Goal: Task Accomplishment & Management: Manage account settings

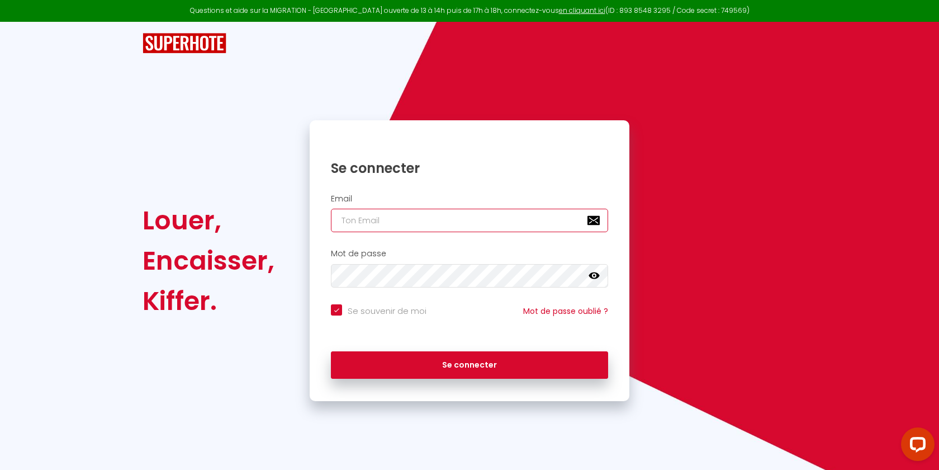
type input "[EMAIL_ADDRESS][DOMAIN_NAME]"
click at [383, 211] on input "[EMAIL_ADDRESS][DOMAIN_NAME]" at bounding box center [469, 220] width 277 height 23
checkbox input "true"
click at [383, 211] on input "[EMAIL_ADDRESS][DOMAIN_NAME]" at bounding box center [469, 220] width 277 height 23
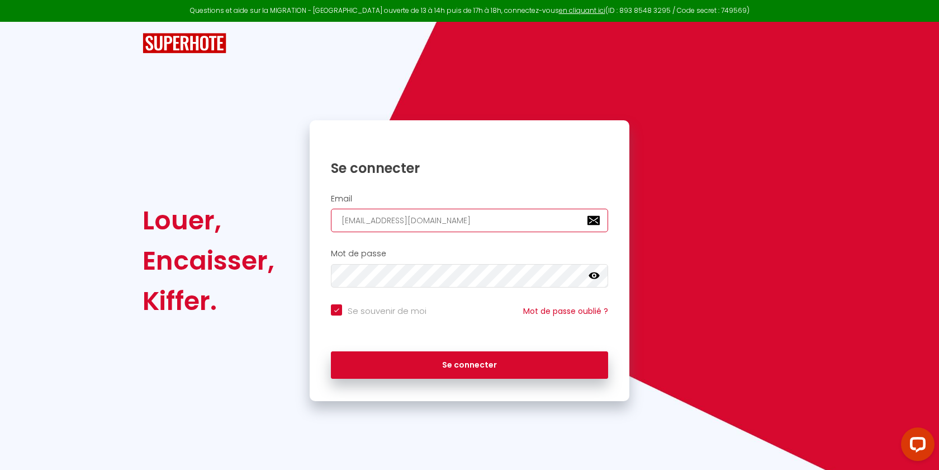
type input "c"
checkbox input "true"
type input "ch"
checkbox input "true"
type input "chi"
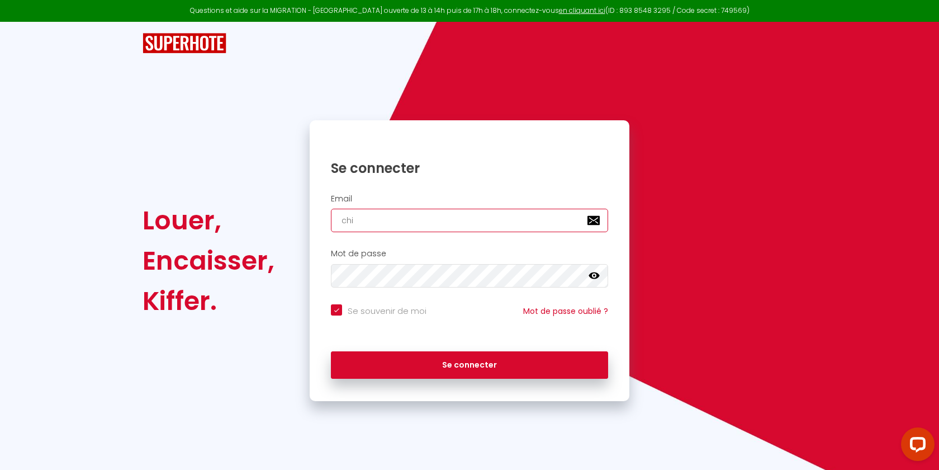
checkbox input "true"
type input "chic"
checkbox input "true"
type input "chicc"
checkbox input "true"
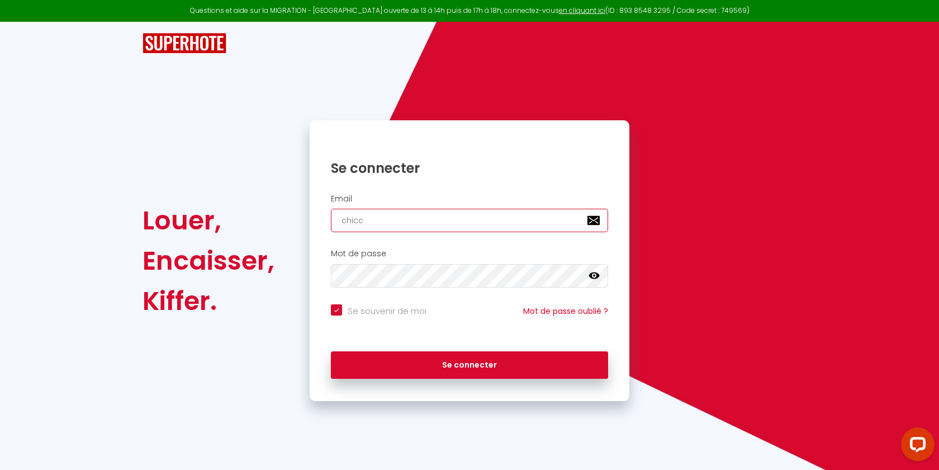
type input "chicca"
checkbox input "true"
type input "chiccal"
checkbox input "true"
type input "chiccalo"
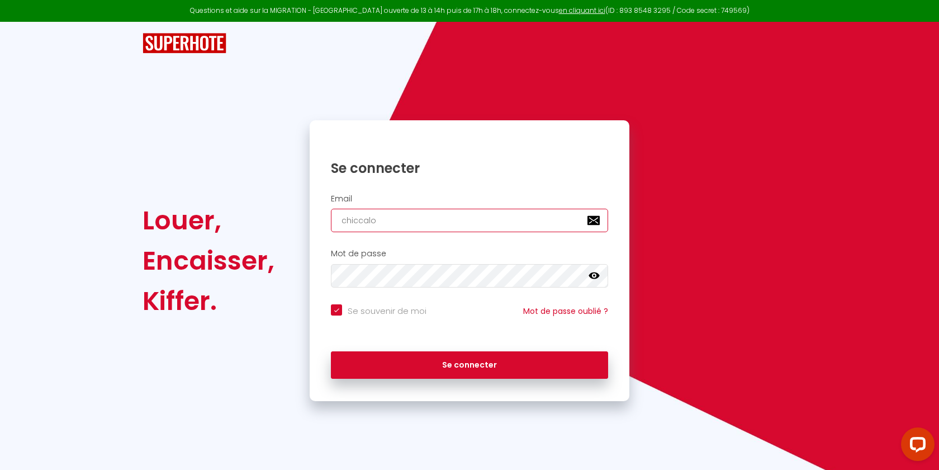
checkbox input "true"
type input "chiccalot"
checkbox input "true"
type input "chiccalot@"
checkbox input "true"
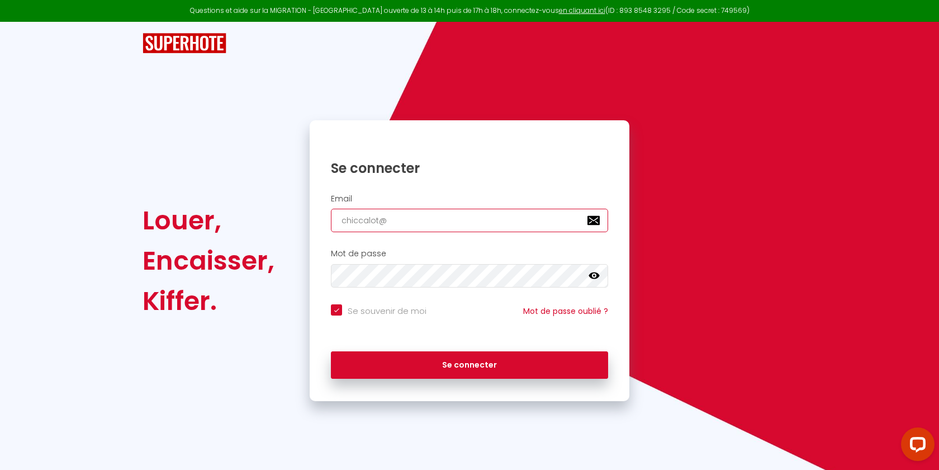
type input "chiccalot@g"
checkbox input "true"
type input "chiccalot@ga"
checkbox input "true"
type input "chiccalot@gam"
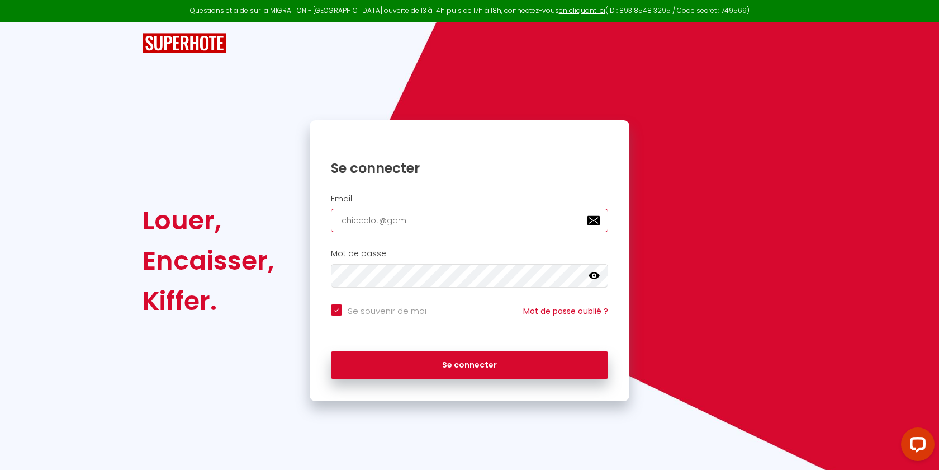
checkbox input "true"
type input "chiccalot@gami"
checkbox input "true"
type input "chiccalot@gamil"
checkbox input "true"
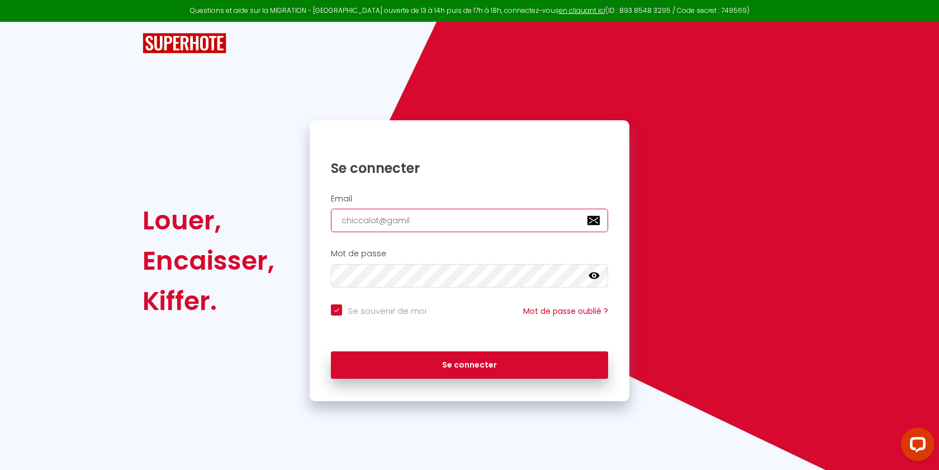
type input "chiccalot@gamil."
checkbox input "true"
type input "chiccalot@gamil.c"
checkbox input "true"
type input "[EMAIL_ADDRESS][DOMAIN_NAME]"
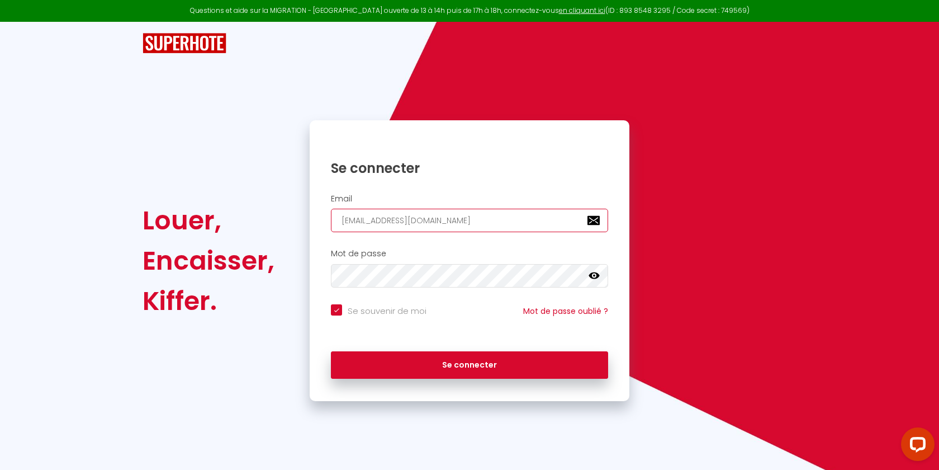
checkbox input "true"
type input "[EMAIL_ADDRESS][DOMAIN_NAME]"
checkbox input "true"
click at [401, 226] on input "[EMAIL_ADDRESS][DOMAIN_NAME]" at bounding box center [469, 220] width 277 height 23
click at [406, 222] on input "[EMAIL_ADDRESS][DOMAIN_NAME]" at bounding box center [469, 220] width 277 height 23
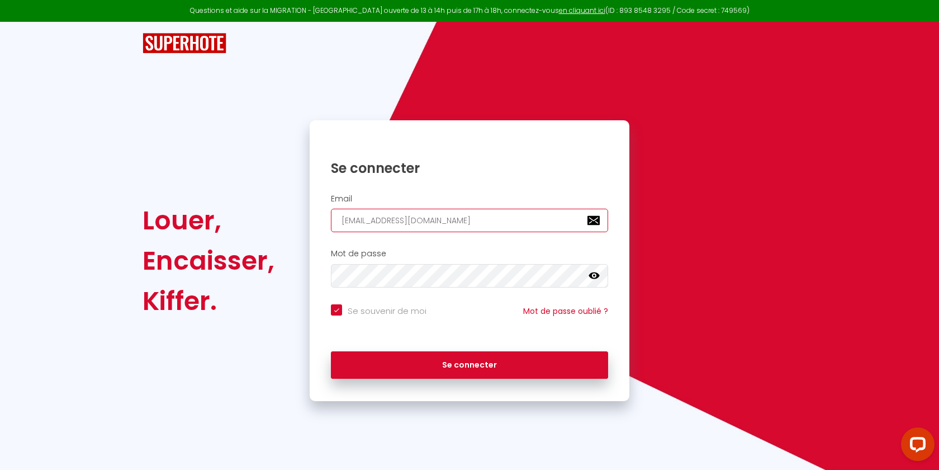
type input "[EMAIL_ADDRESS][DOMAIN_NAME]"
checkbox input "true"
type input "[EMAIL_ADDRESS][DOMAIN_NAME]"
checkbox input "true"
type input "[EMAIL_ADDRESS][DOMAIN_NAME]"
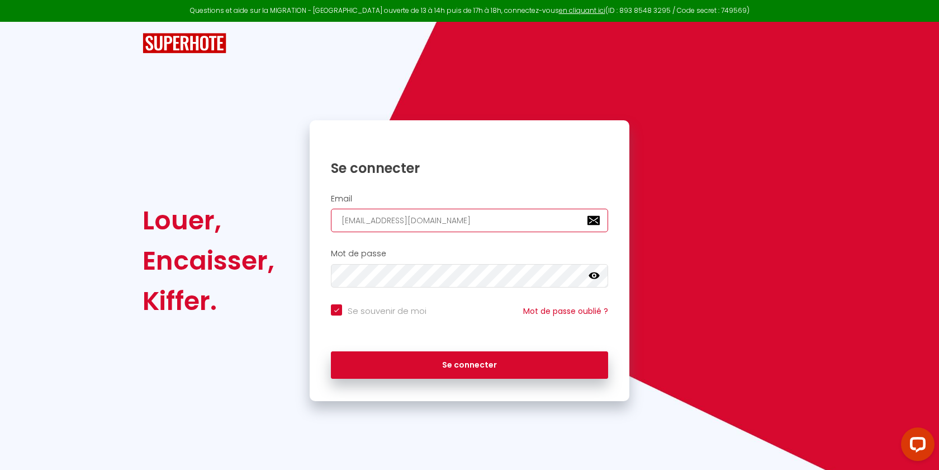
checkbox input "true"
type input "[EMAIL_ADDRESS][DOMAIN_NAME]"
checkbox input "true"
type input "[EMAIL_ADDRESS][DOMAIN_NAME]"
checkbox input "true"
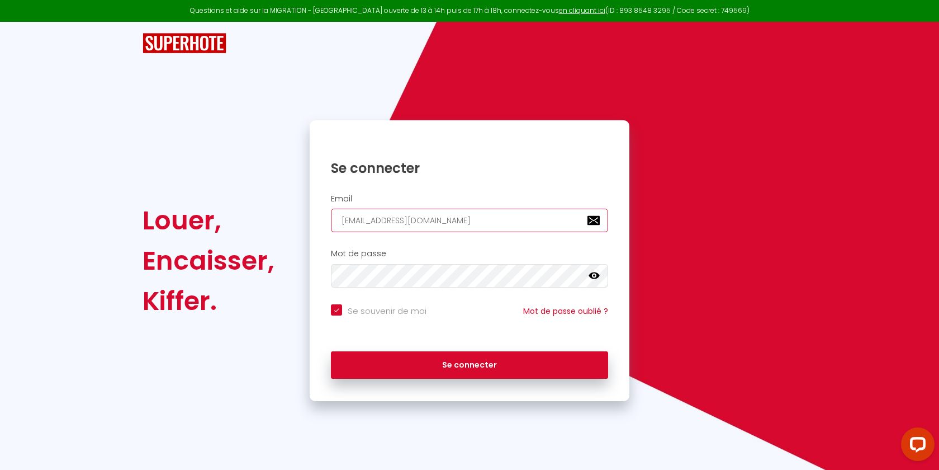
type input "[EMAIL_ADDRESS][DOMAIN_NAME]"
checkbox input "true"
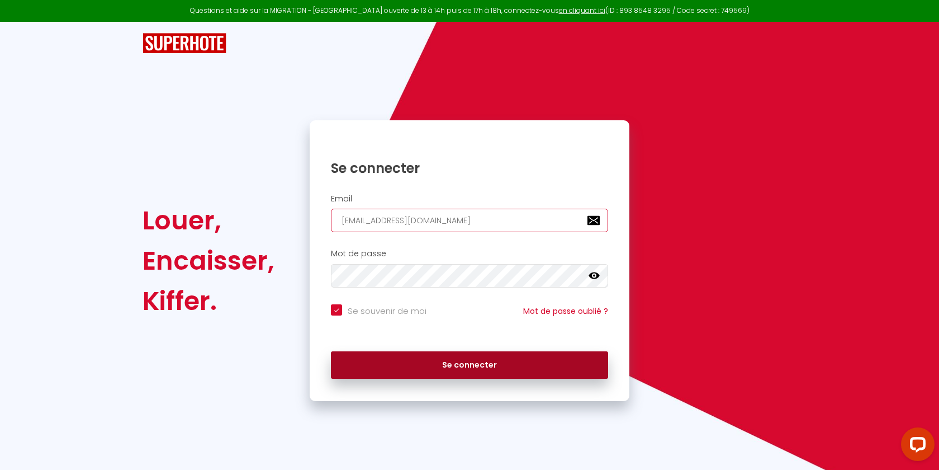
type input "[EMAIL_ADDRESS][DOMAIN_NAME]"
click at [410, 368] on button "Se connecter" at bounding box center [469, 365] width 277 height 28
checkbox input "true"
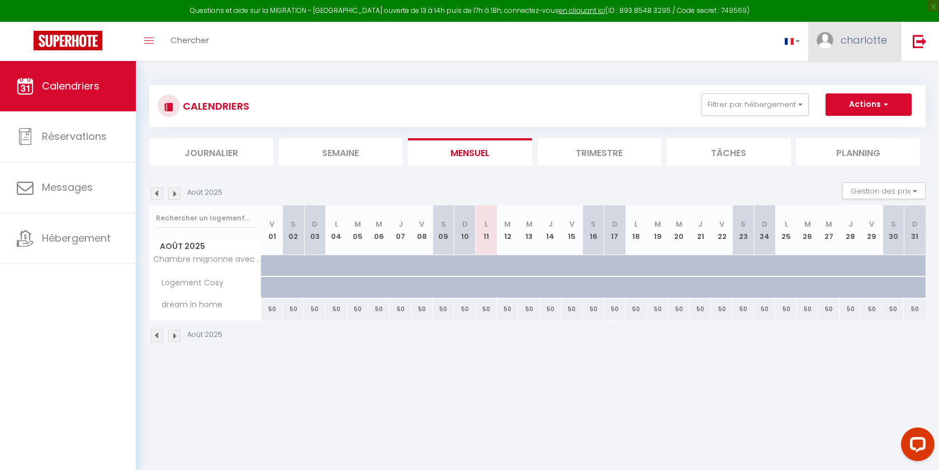
click at [862, 40] on span "charlotte" at bounding box center [864, 40] width 46 height 14
click at [853, 72] on link "Paramètres" at bounding box center [856, 77] width 83 height 19
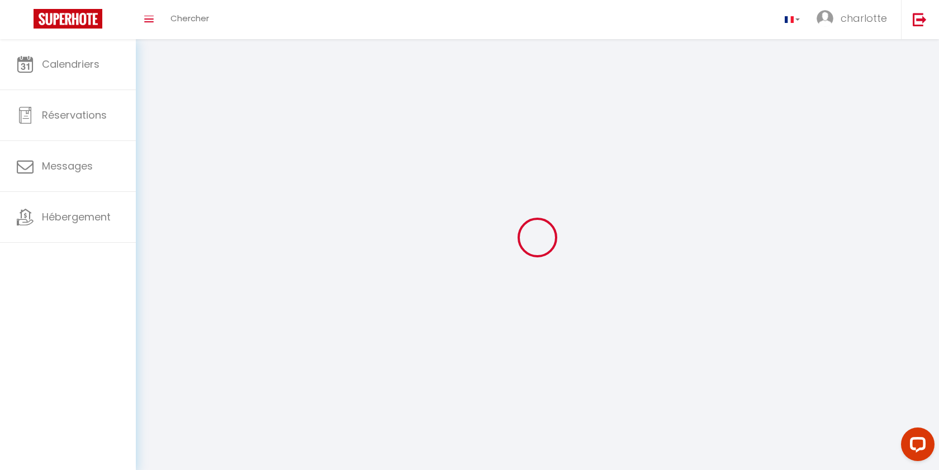
select select
select select "28"
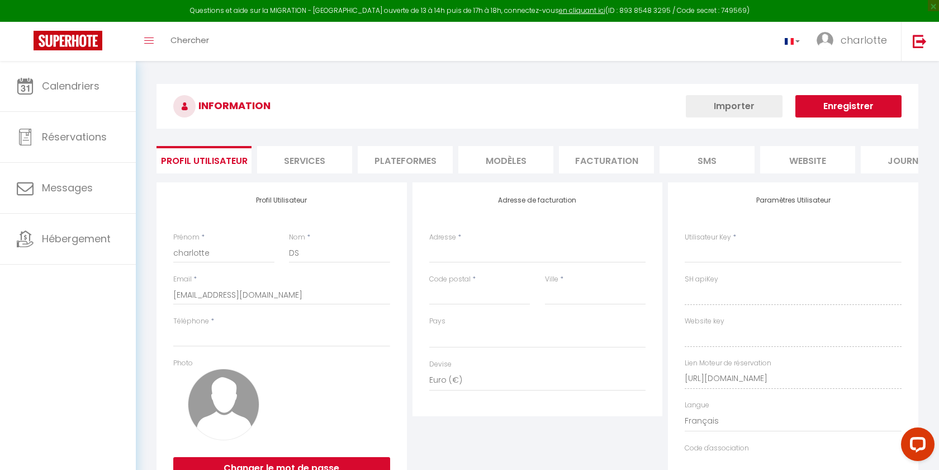
select select
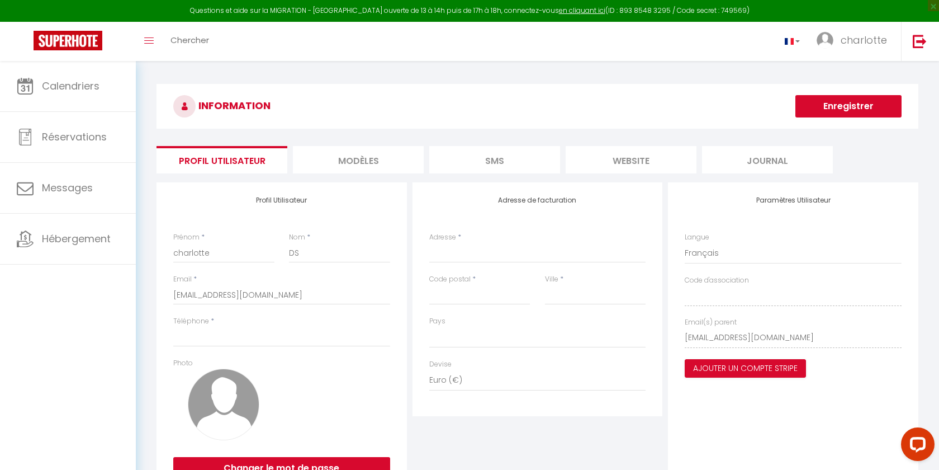
click at [651, 158] on li "website" at bounding box center [631, 159] width 131 height 27
